Goal: Task Accomplishment & Management: Complete application form

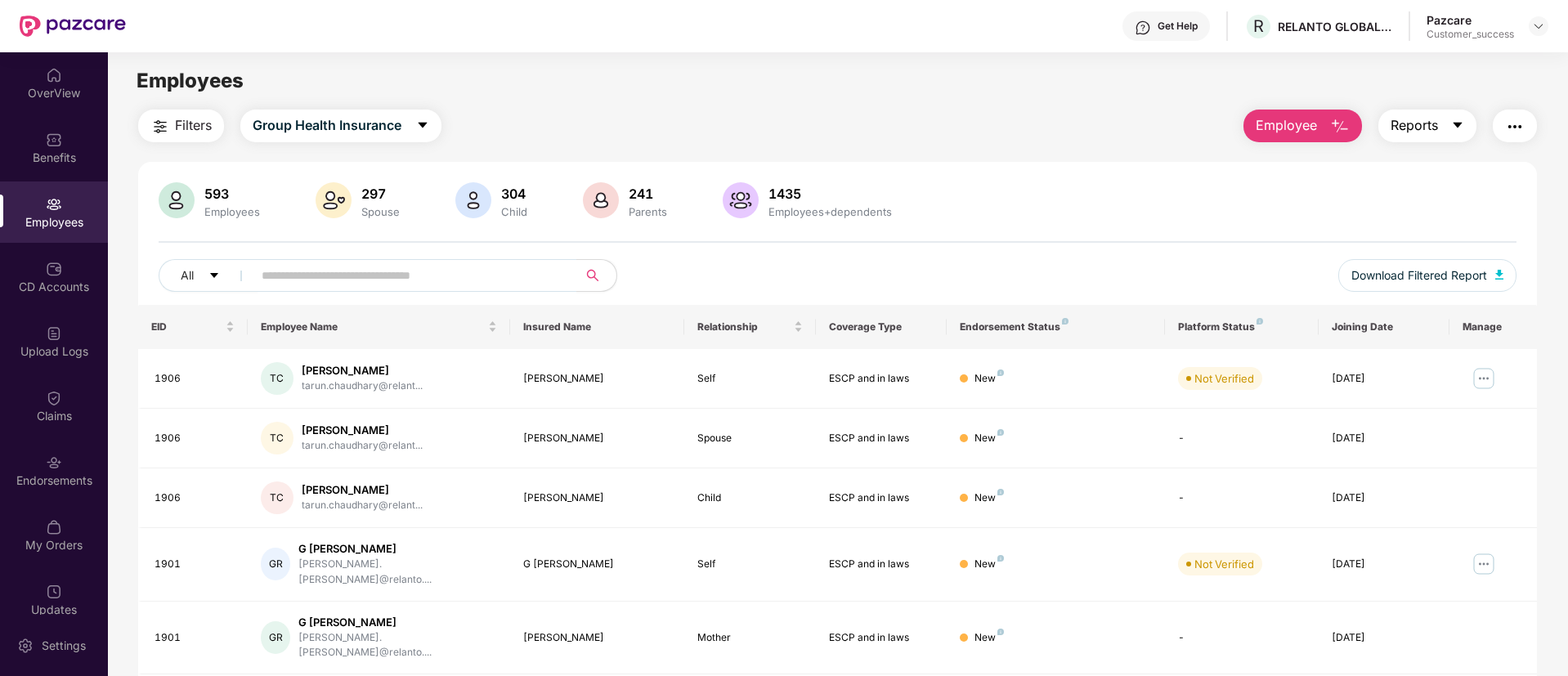
click at [1416, 139] on button "Reports" at bounding box center [1427, 126] width 99 height 33
click at [1282, 124] on span "Employee" at bounding box center [1286, 126] width 61 height 21
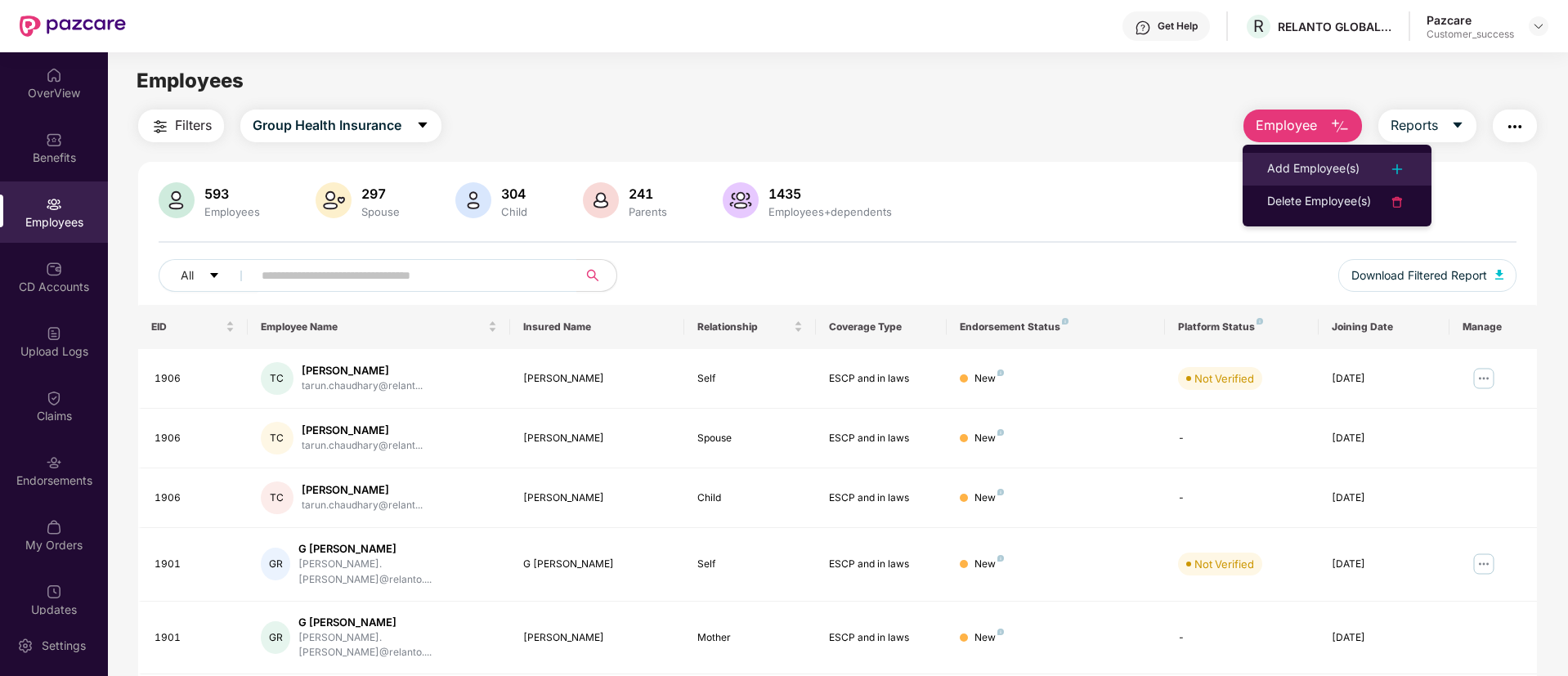
click at [1283, 156] on li "Add Employee(s)" at bounding box center [1337, 169] width 189 height 33
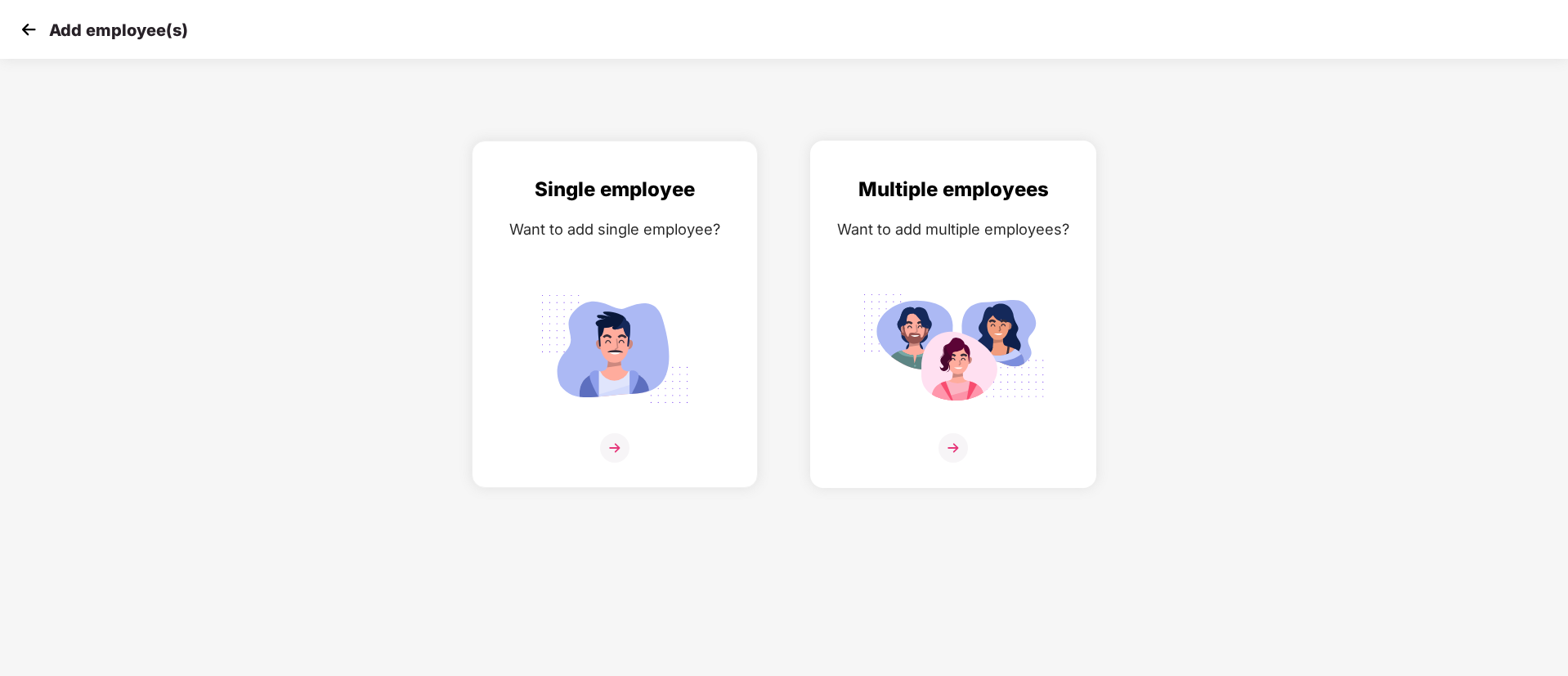
click at [911, 380] on img at bounding box center [953, 349] width 183 height 128
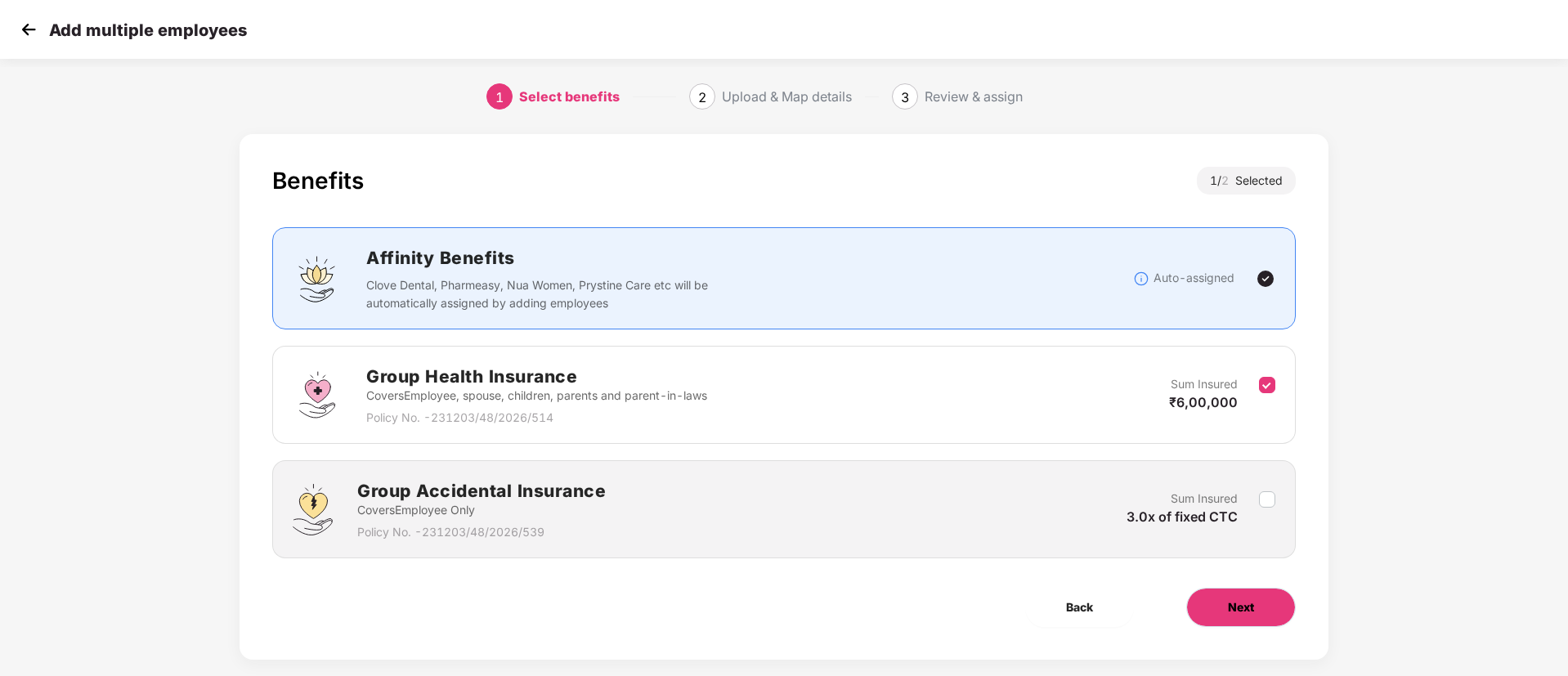
click at [1256, 588] on button "Next" at bounding box center [1241, 607] width 110 height 39
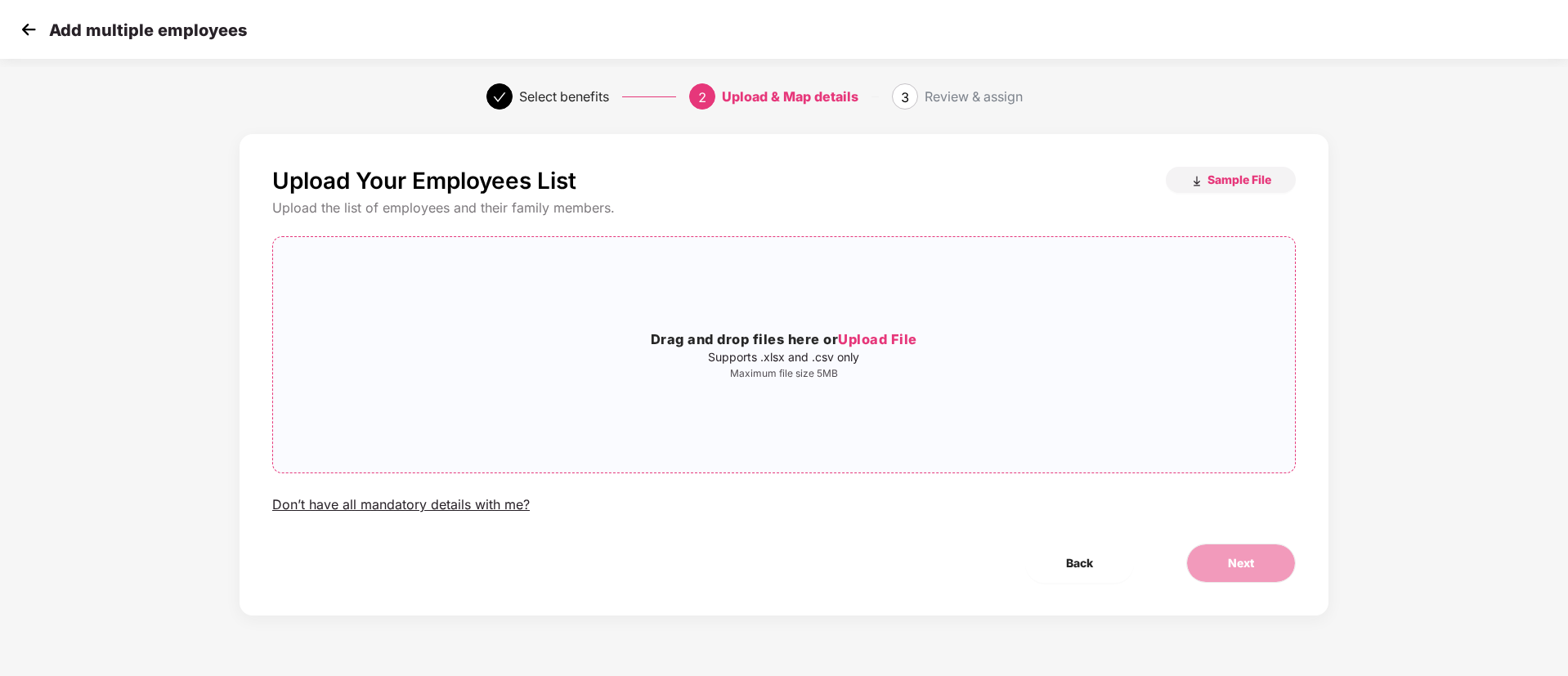
click at [870, 343] on span "Upload File" at bounding box center [878, 339] width 79 height 16
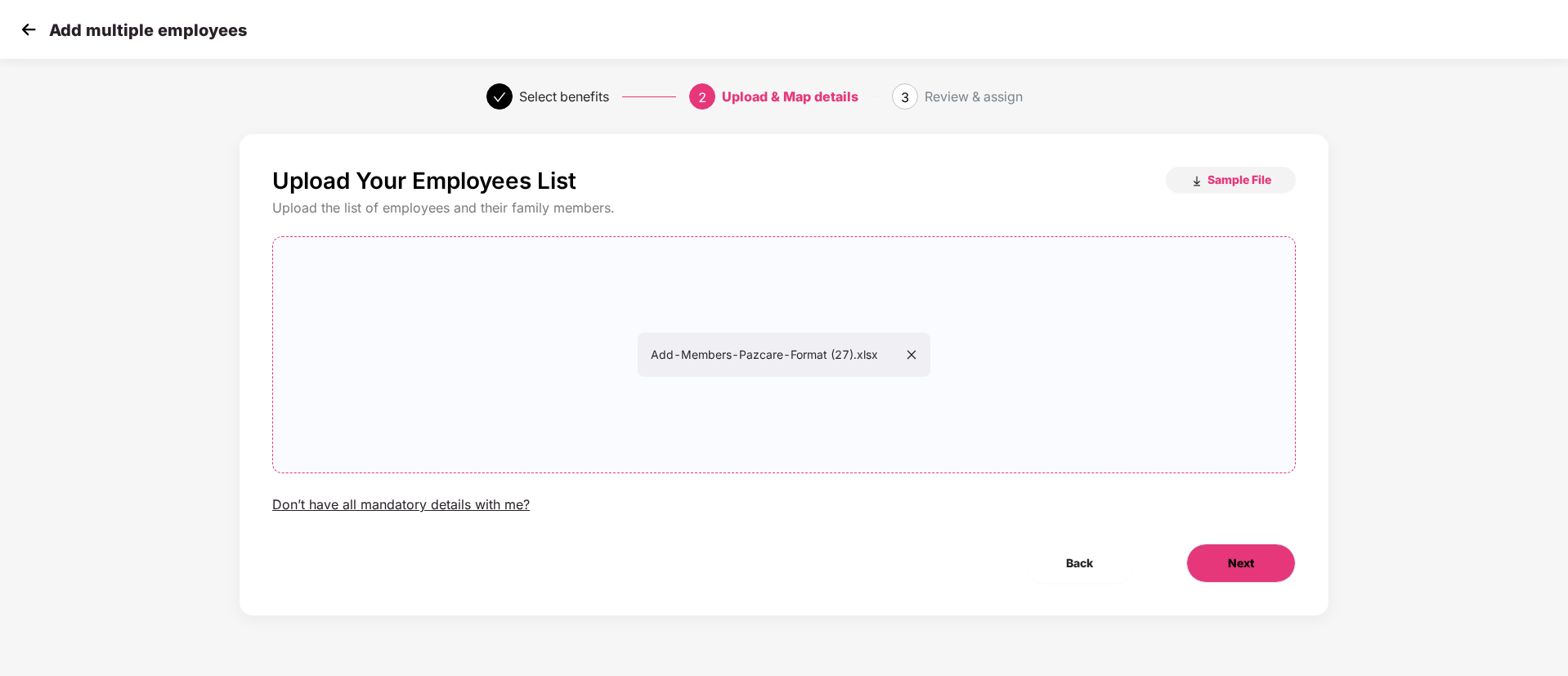
click at [1226, 552] on button "Next" at bounding box center [1241, 563] width 110 height 39
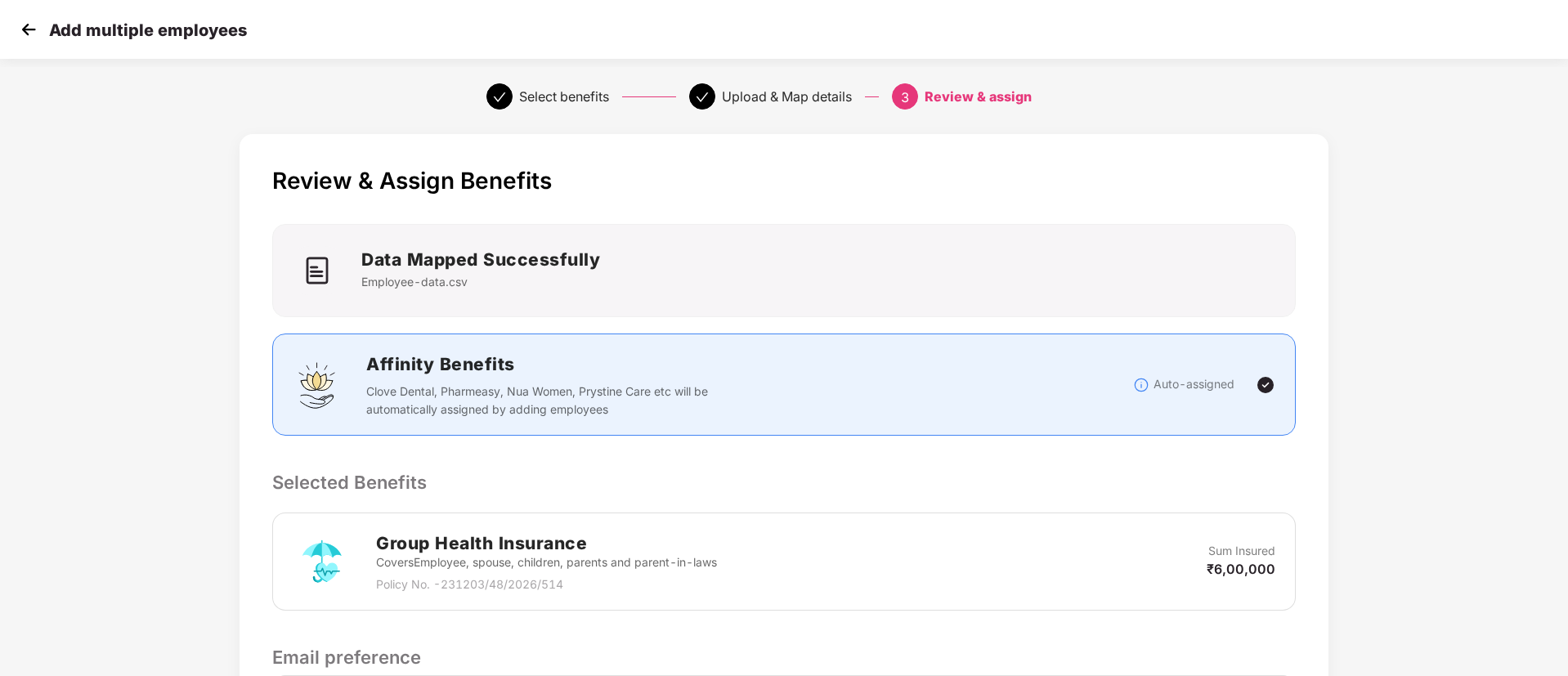
scroll to position [236, 0]
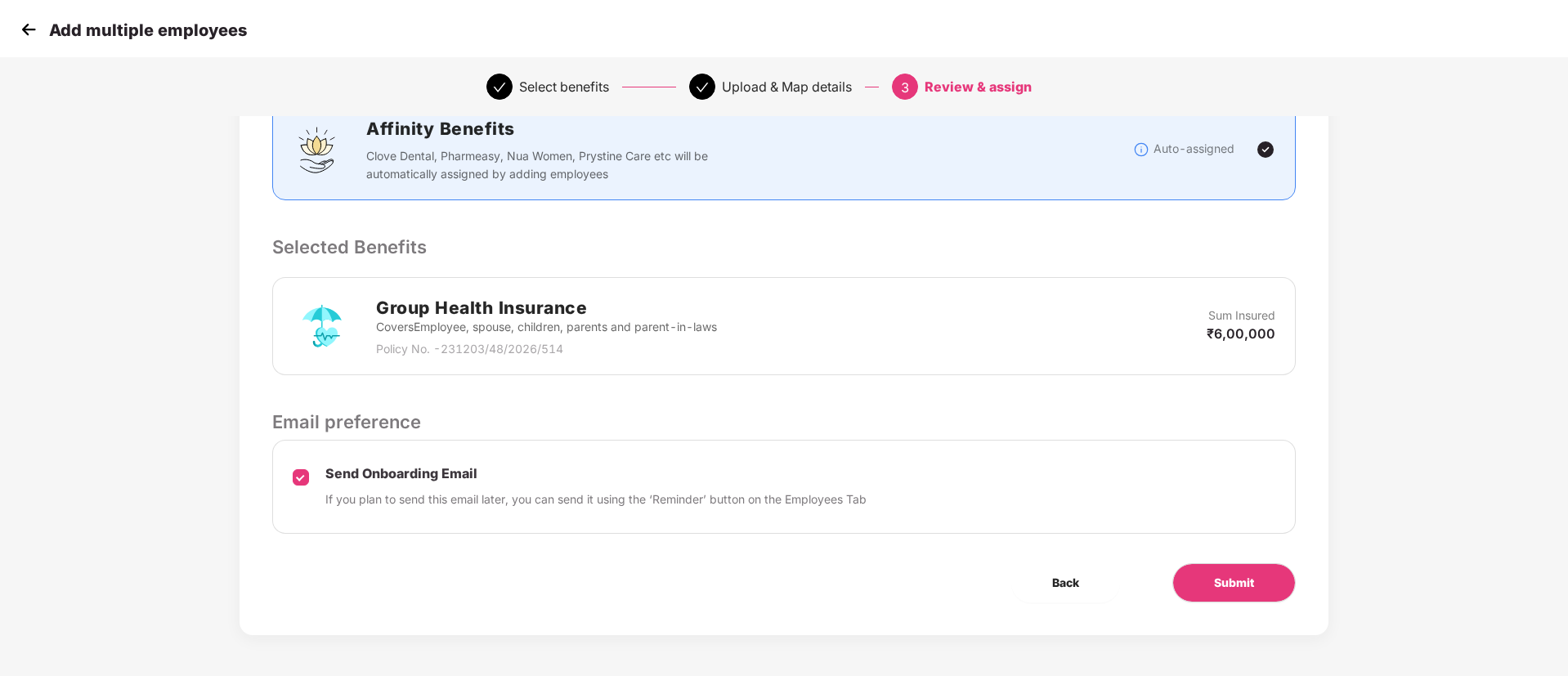
click at [311, 477] on div "Send Onboarding Email If you plan to send this email later, you can send it usi…" at bounding box center [784, 487] width 1023 height 94
click at [1206, 588] on button "Submit" at bounding box center [1235, 583] width 124 height 39
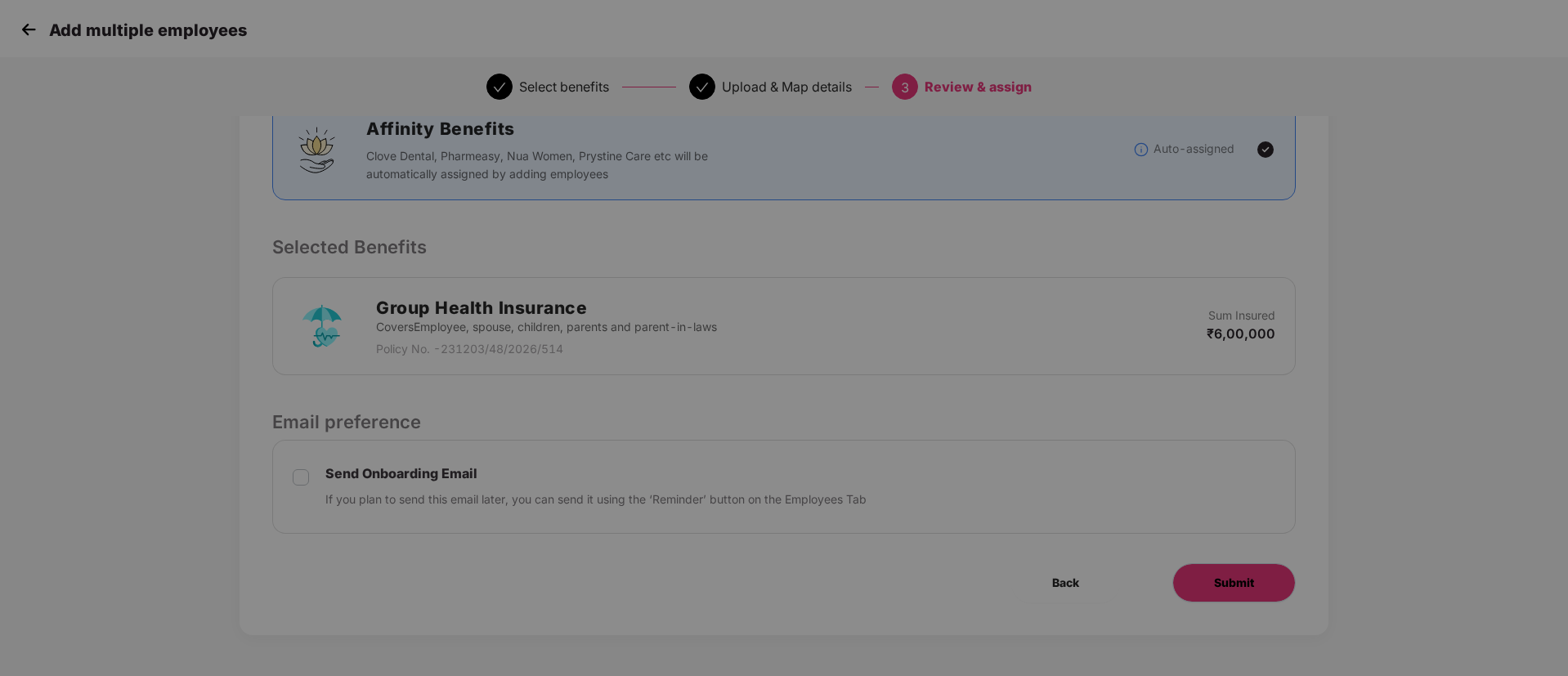
scroll to position [0, 0]
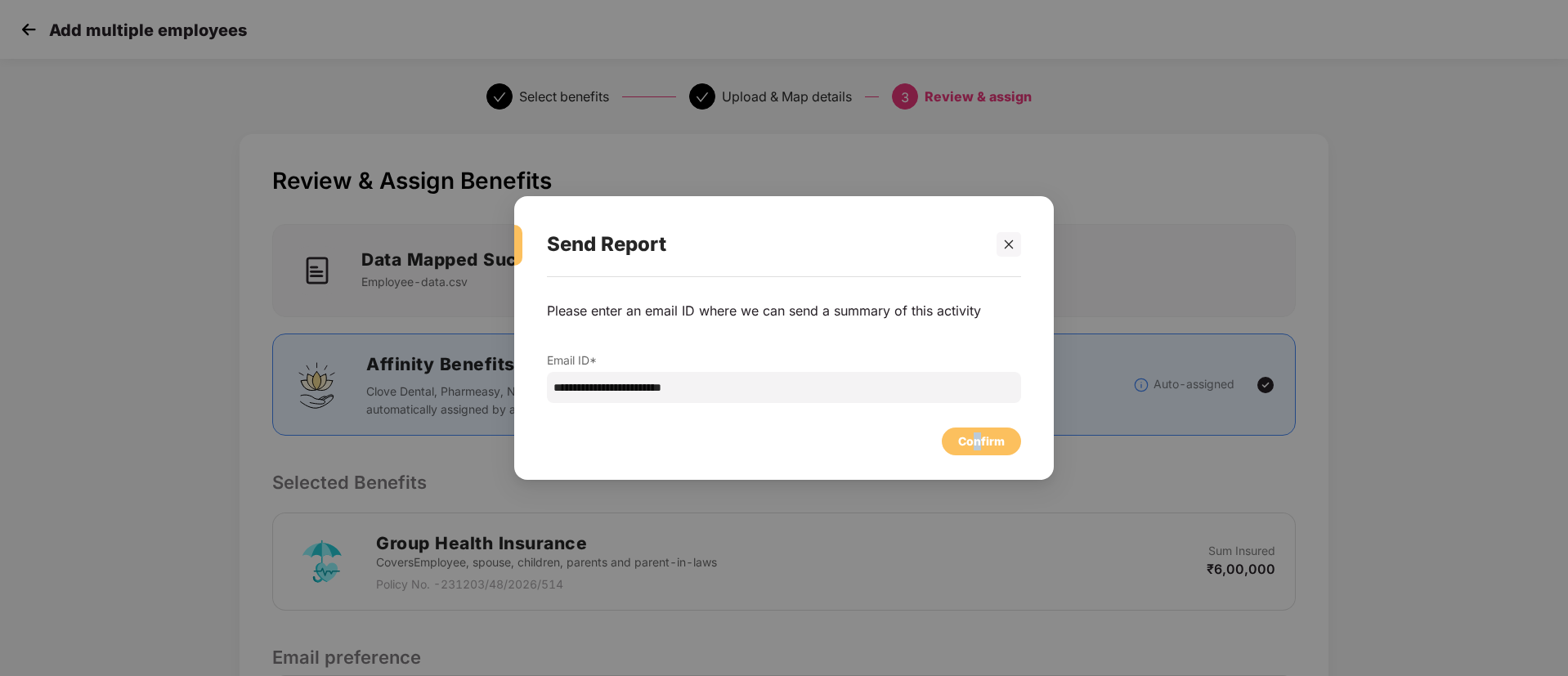
drag, startPoint x: 976, startPoint y: 420, endPoint x: 980, endPoint y: 429, distance: 9.8
click at [980, 429] on div "Confirm" at bounding box center [784, 438] width 474 height 36
click at [980, 429] on div "Confirm" at bounding box center [981, 441] width 79 height 28
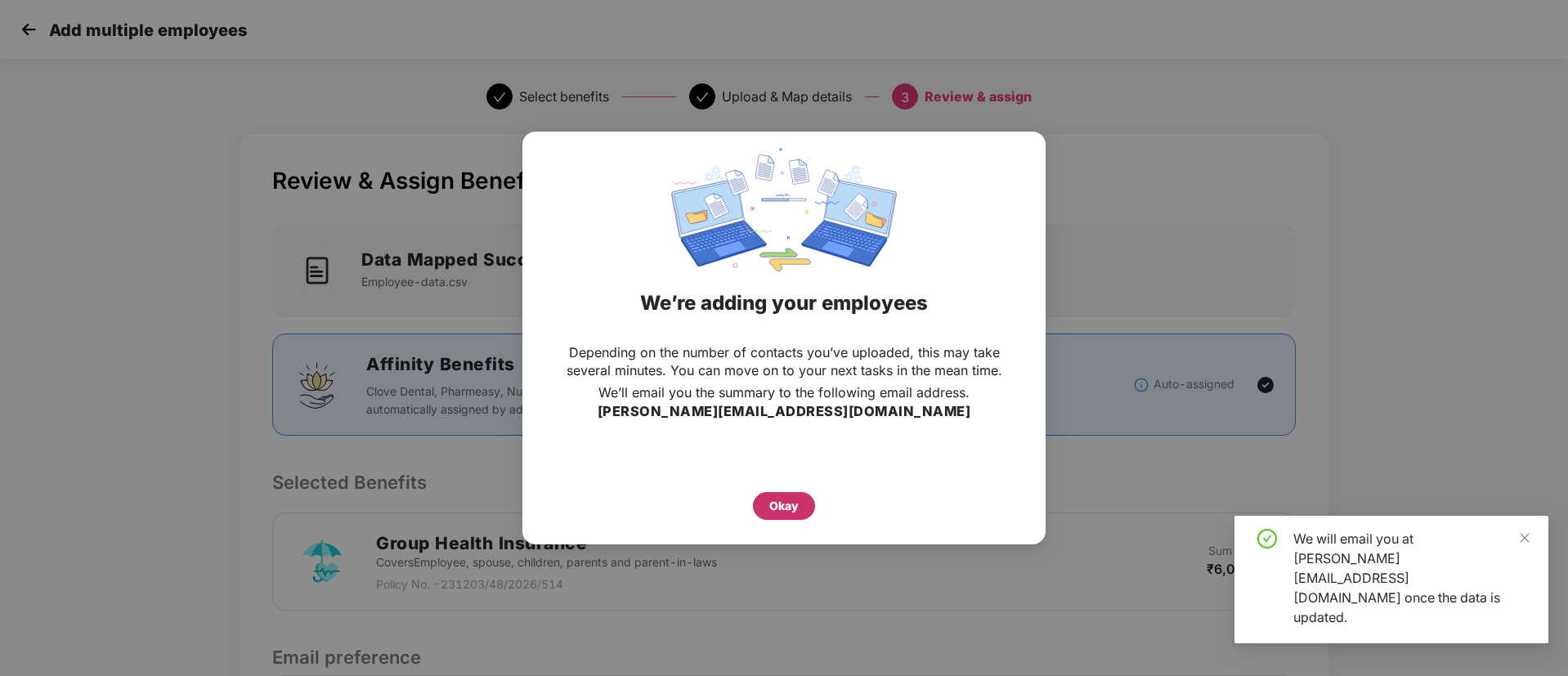
click at [789, 499] on div "Okay" at bounding box center [783, 505] width 29 height 18
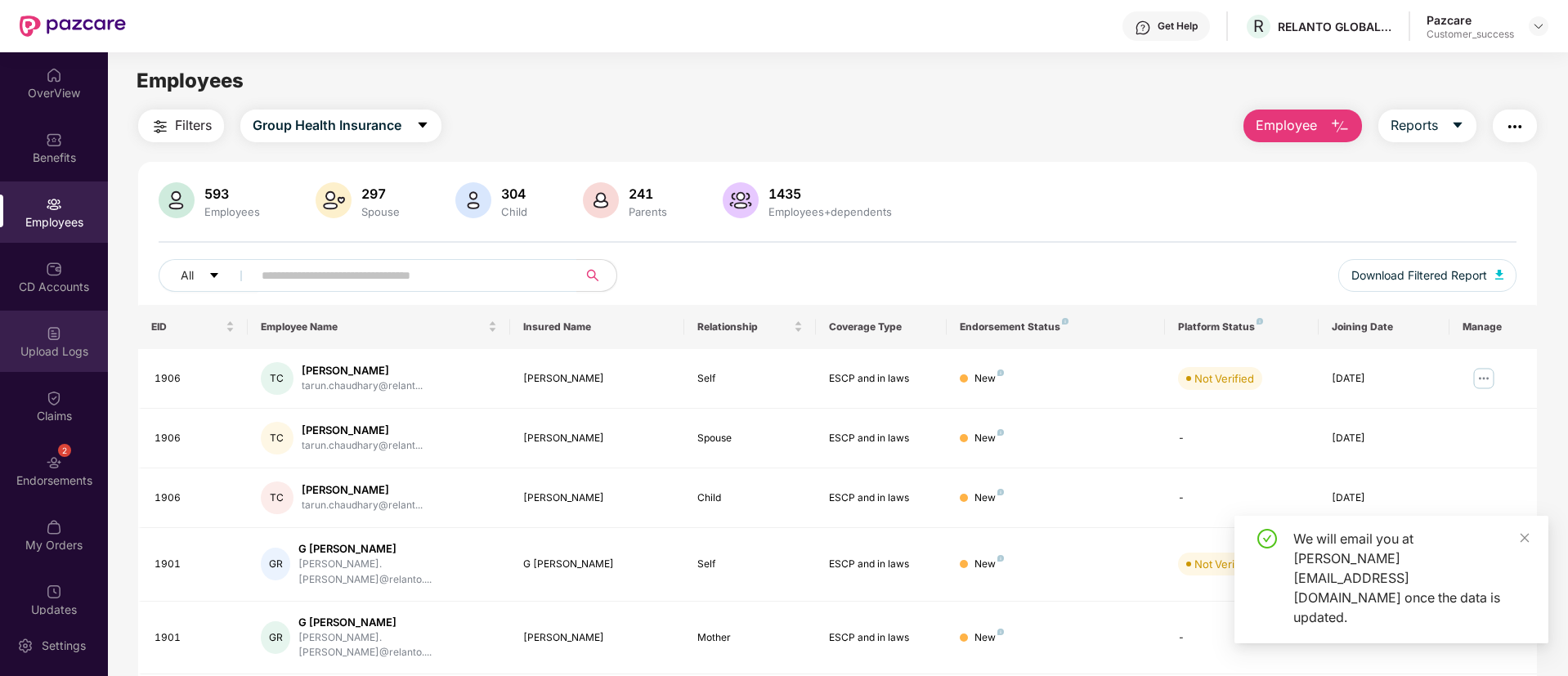
click at [51, 328] on img at bounding box center [54, 333] width 16 height 16
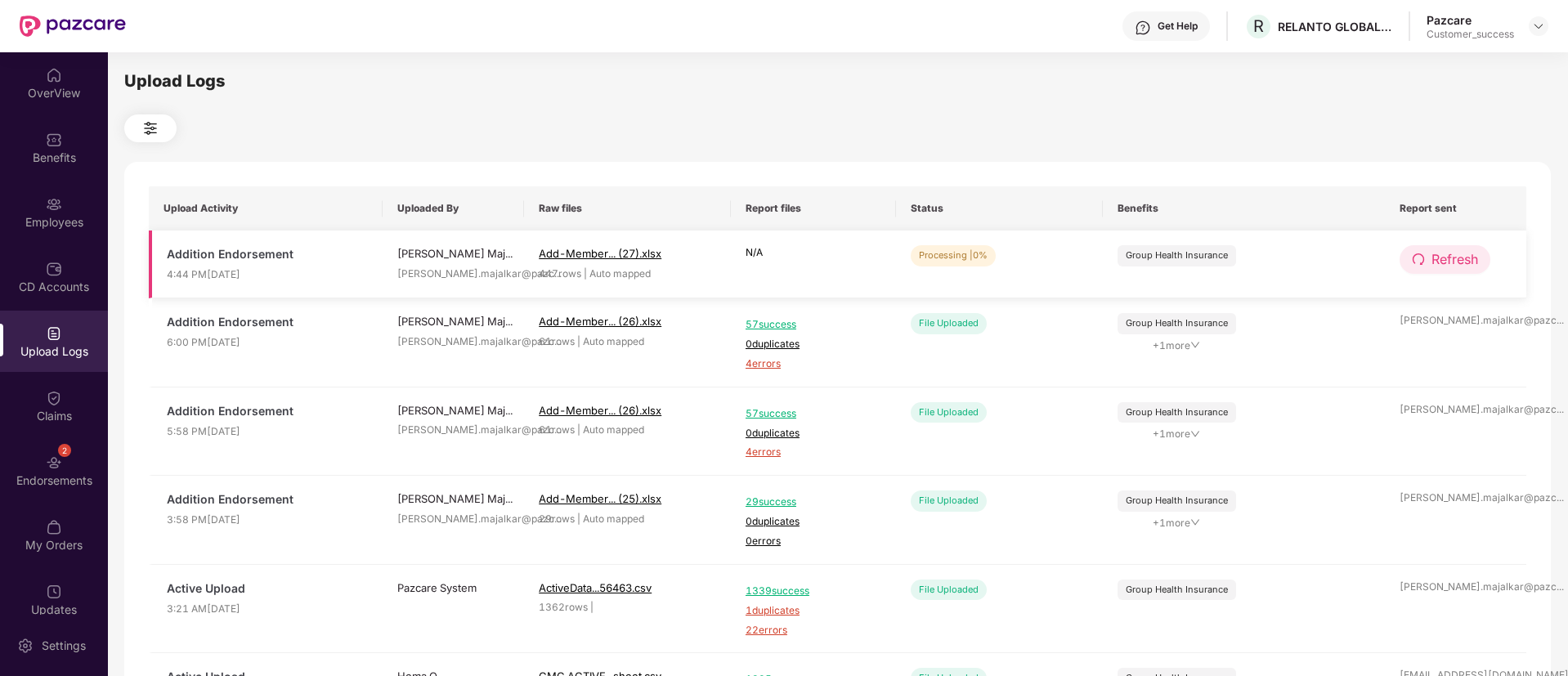
click at [1432, 265] on span "Refresh" at bounding box center [1455, 260] width 47 height 21
click at [1433, 265] on span "Refresh" at bounding box center [1456, 260] width 47 height 21
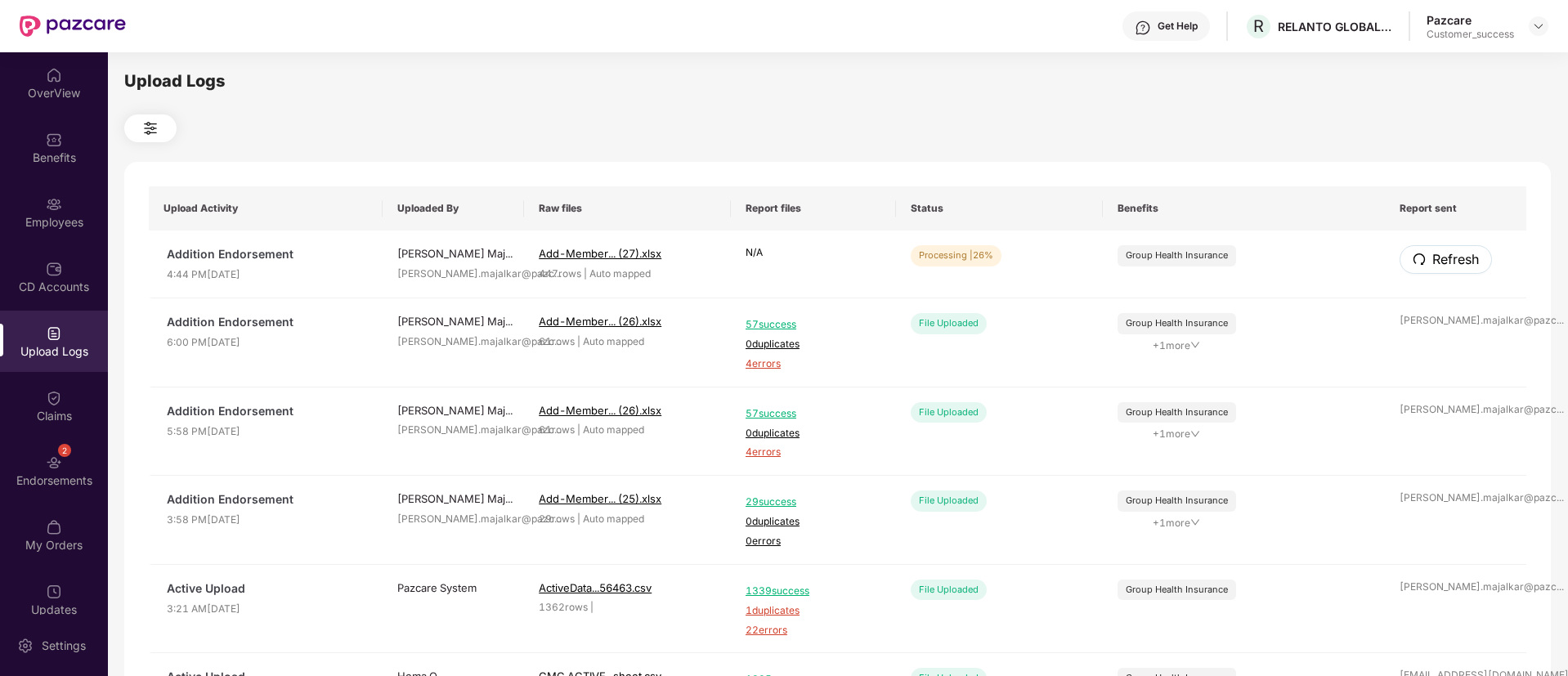
click at [1433, 265] on span "Refresh" at bounding box center [1456, 260] width 47 height 21
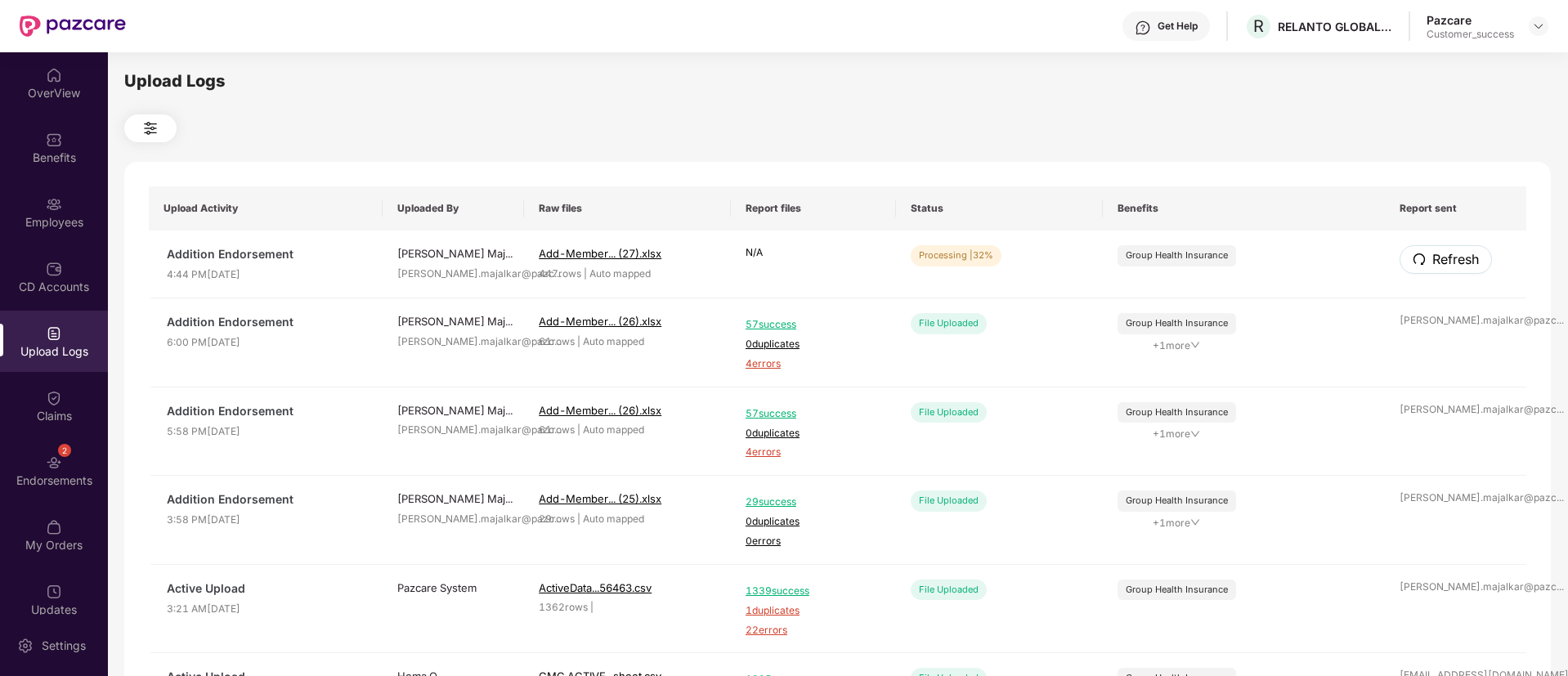
click at [1433, 265] on span "Refresh" at bounding box center [1456, 260] width 47 height 21
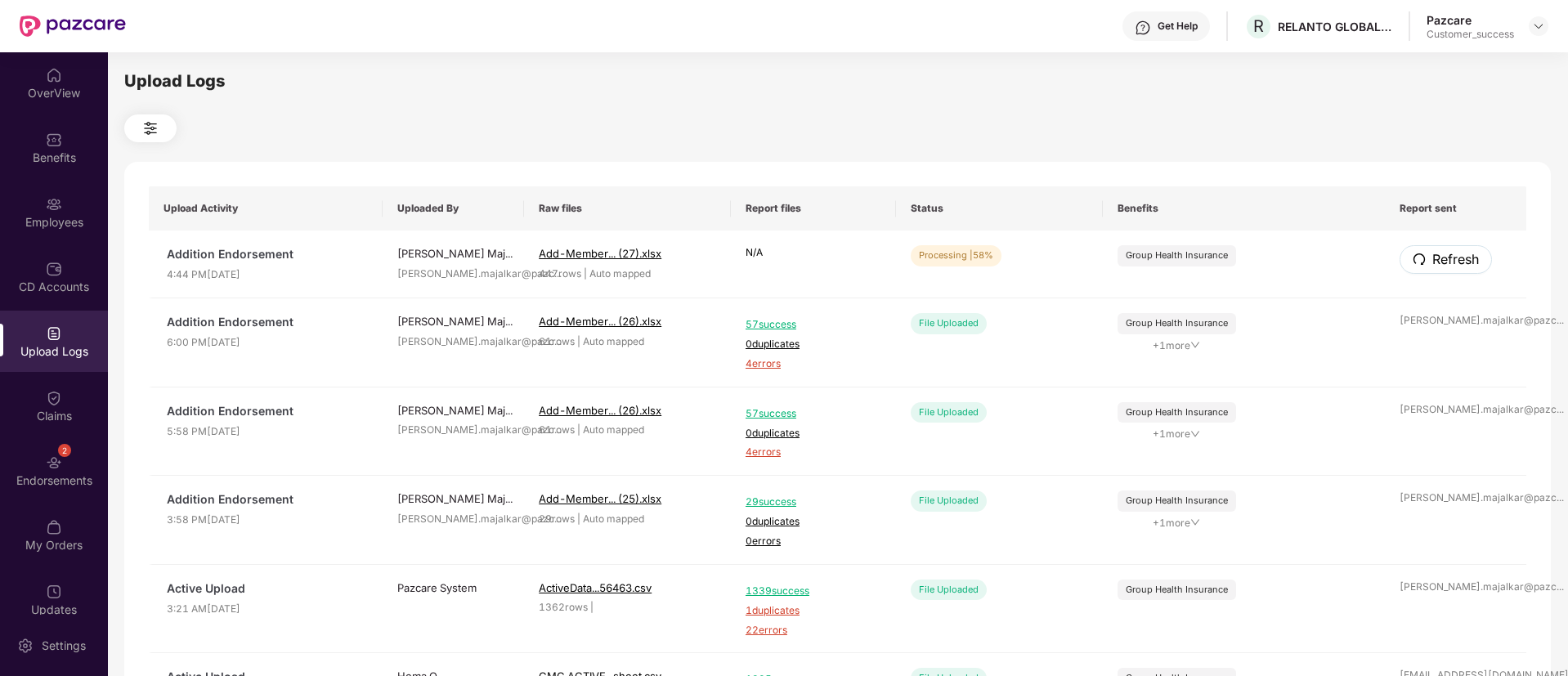
click at [1433, 265] on span "Refresh" at bounding box center [1456, 260] width 47 height 21
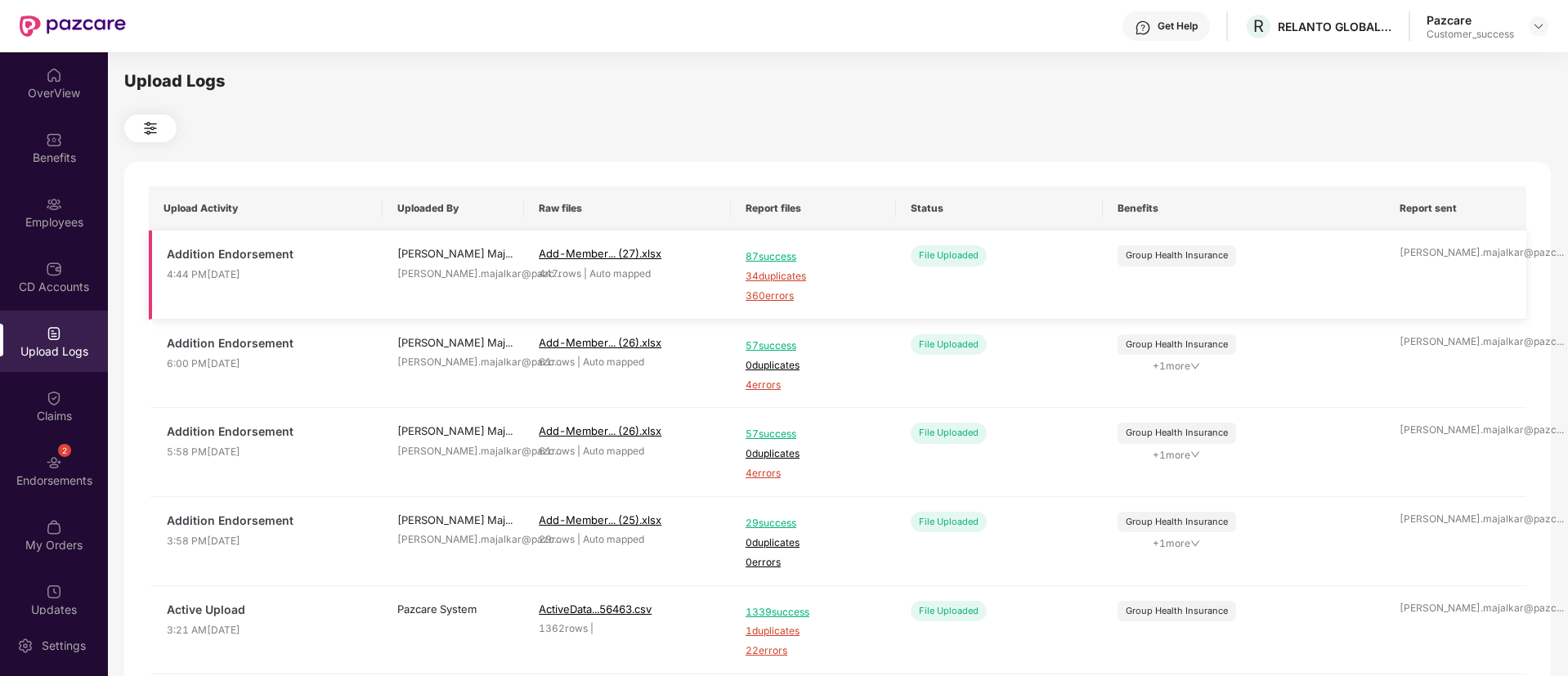
click at [757, 296] on span "360 errors" at bounding box center [813, 296] width 136 height 16
